Goal: Navigation & Orientation: Find specific page/section

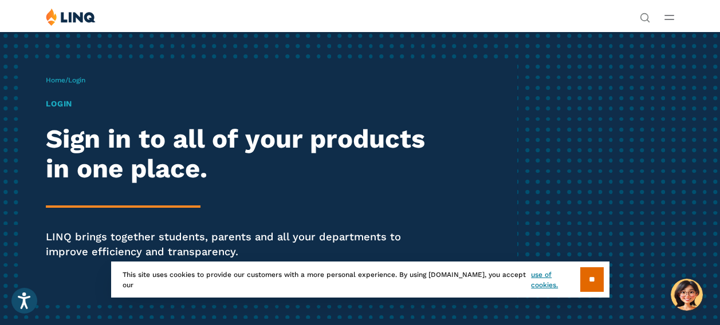
click at [165, 17] on header "Search Search for: Solutions Nutrition Overview NEW School Nutrition Suite Scho…" at bounding box center [360, 16] width 720 height 32
click at [588, 272] on input "**" at bounding box center [591, 279] width 23 height 25
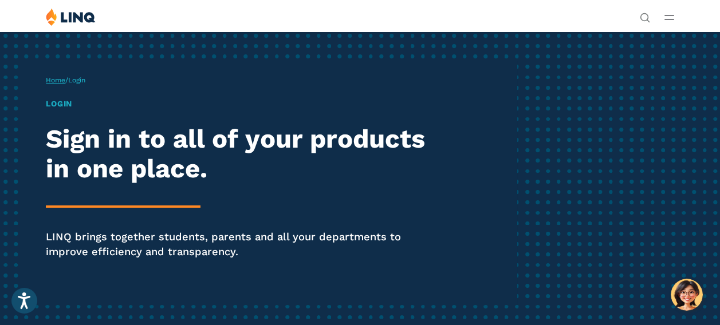
click at [65, 84] on link "Home" at bounding box center [55, 80] width 19 height 8
click at [539, 206] on link "Login" at bounding box center [558, 211] width 39 height 10
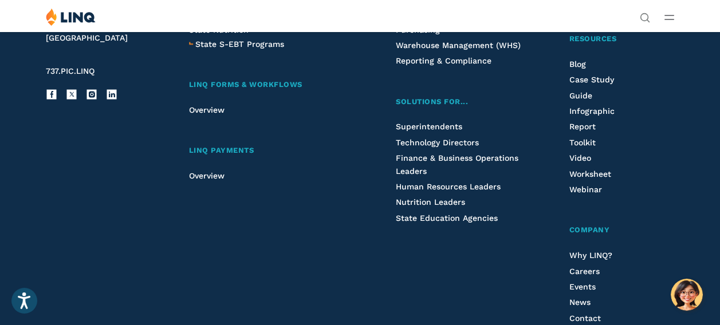
scroll to position [1202, 0]
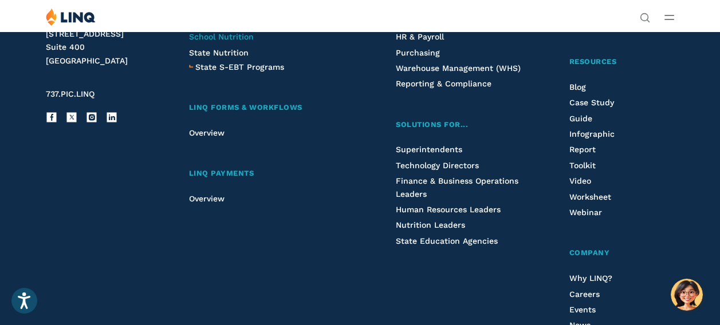
click at [254, 41] on span "School Nutrition" at bounding box center [221, 36] width 65 height 9
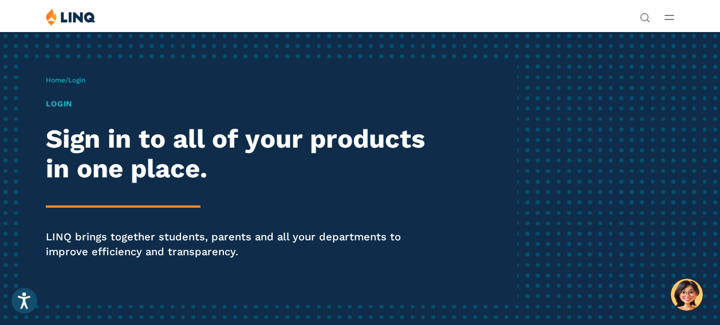
click at [74, 110] on h1 "Login" at bounding box center [244, 104] width 396 height 12
click at [22, 298] on icon "Open accessiBe: accessibility options, statement and help" at bounding box center [24, 302] width 14 height 15
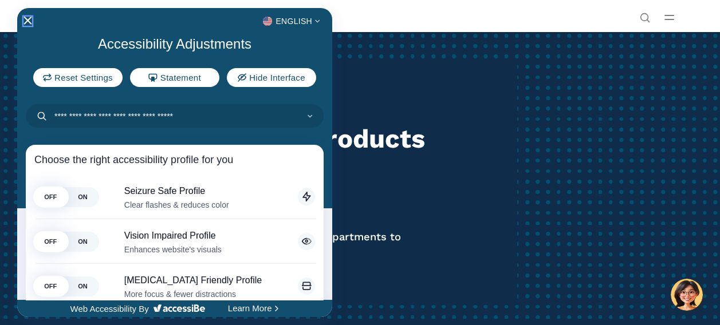
click at [27, 19] on icon "Close Accessibility Interface" at bounding box center [28, 21] width 8 height 8
